Goal: Navigation & Orientation: Find specific page/section

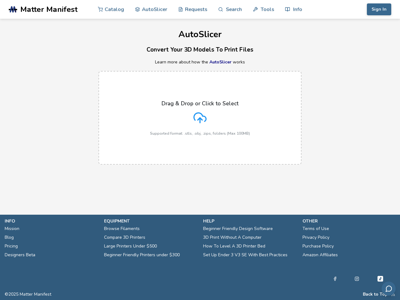
click at [230, 9] on link "Search" at bounding box center [230, 9] width 24 height 19
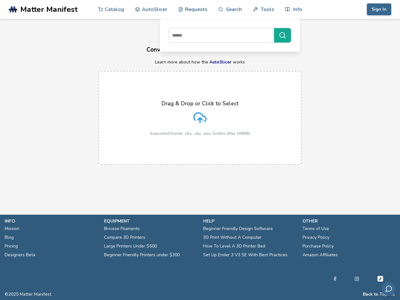
click at [264, 9] on link "Tools" at bounding box center [263, 9] width 21 height 19
click at [294, 9] on link "Info" at bounding box center [293, 9] width 17 height 19
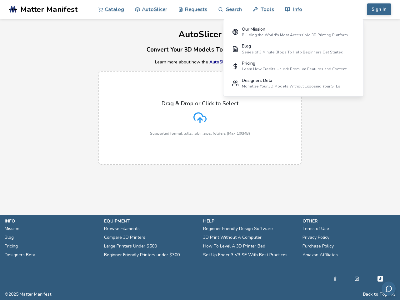
click at [379, 9] on button "Sign In" at bounding box center [379, 9] width 24 height 12
click at [376, 295] on button "Back to Top" at bounding box center [375, 294] width 25 height 5
click at [389, 289] on icon "Send feedback via email" at bounding box center [389, 289] width 8 height 8
